Goal: Task Accomplishment & Management: Manage account settings

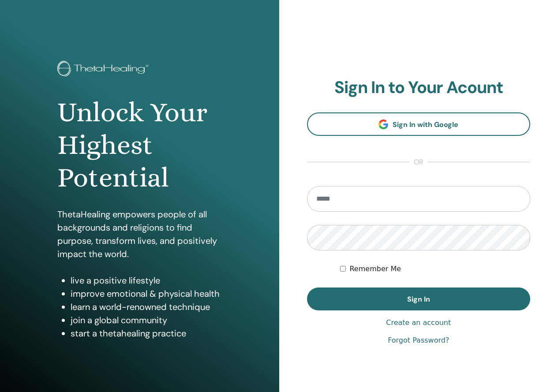
click at [350, 206] on input "email" at bounding box center [419, 199] width 224 height 26
type input "**********"
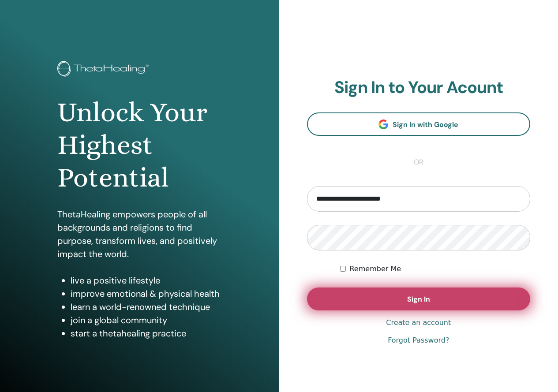
click at [414, 304] on span "Sign In" at bounding box center [418, 299] width 23 height 9
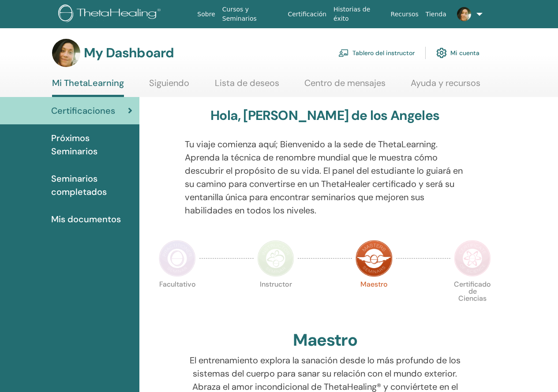
click at [401, 49] on link "Tablero del instructor" at bounding box center [377, 52] width 76 height 19
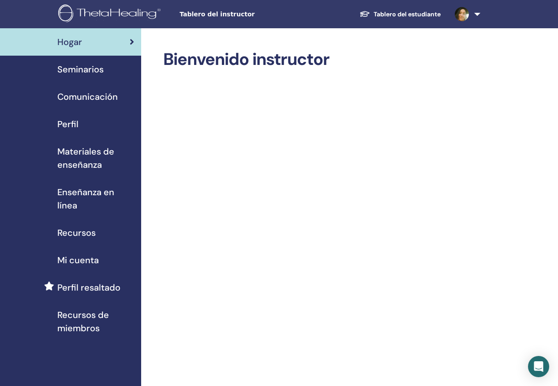
click at [122, 73] on div "Seminarios" at bounding box center [70, 69] width 127 height 13
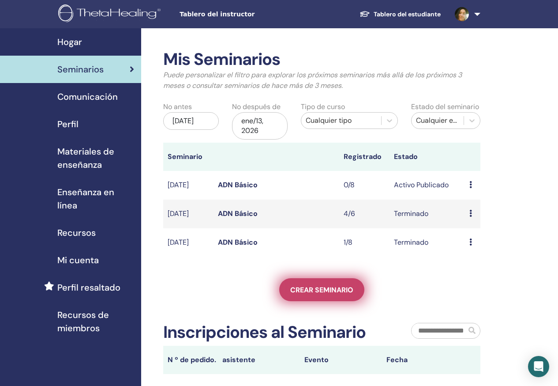
scroll to position [88, 0]
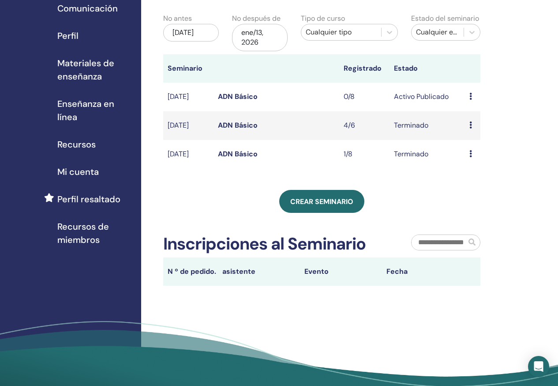
click at [466, 98] on td "Avance Editar asistentes Cancelar" at bounding box center [472, 97] width 15 height 29
click at [470, 98] on icon at bounding box center [471, 96] width 3 height 7
click at [471, 120] on link "Editar" at bounding box center [468, 117] width 19 height 9
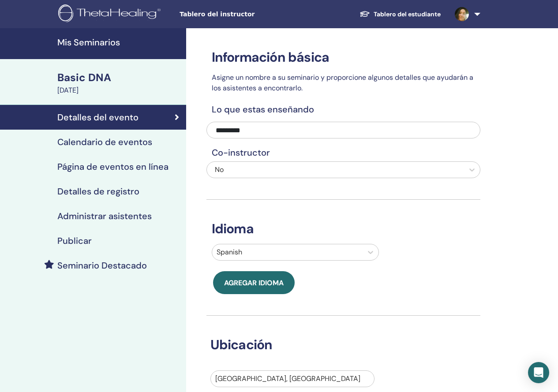
click at [91, 266] on h4 "Seminario Destacado" at bounding box center [102, 265] width 90 height 11
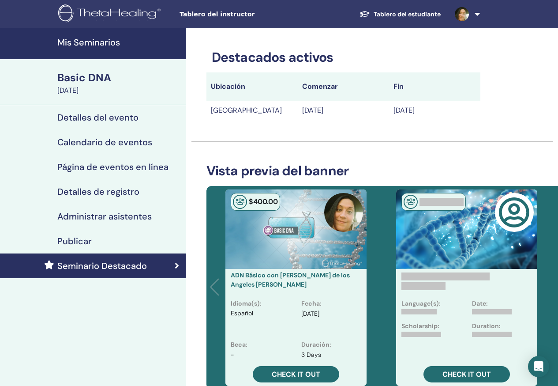
click at [242, 107] on td "Argentina" at bounding box center [252, 110] width 91 height 19
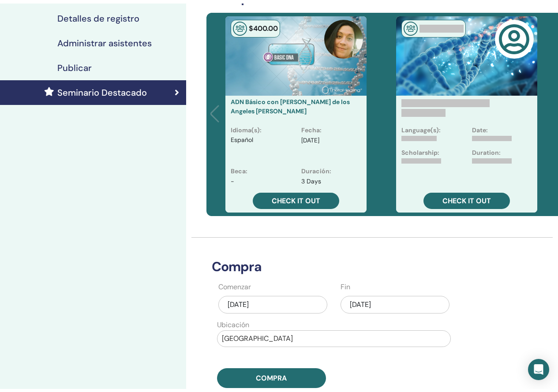
scroll to position [44, 0]
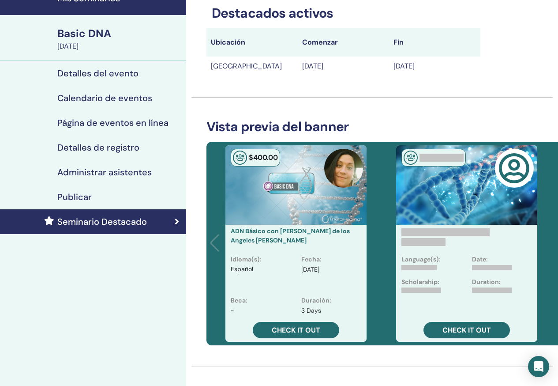
click at [124, 74] on h4 "Detalles del evento" at bounding box center [97, 73] width 81 height 11
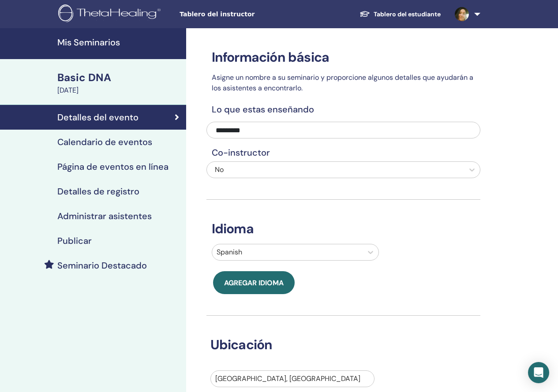
click at [482, 17] on link at bounding box center [466, 14] width 36 height 28
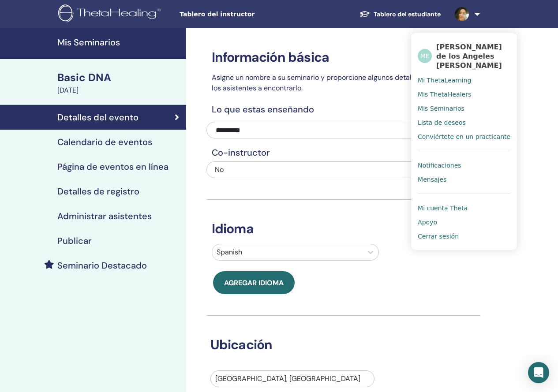
click at [449, 239] on span "Cerrar sesión" at bounding box center [438, 237] width 41 height 8
